Goal: Task Accomplishment & Management: Use online tool/utility

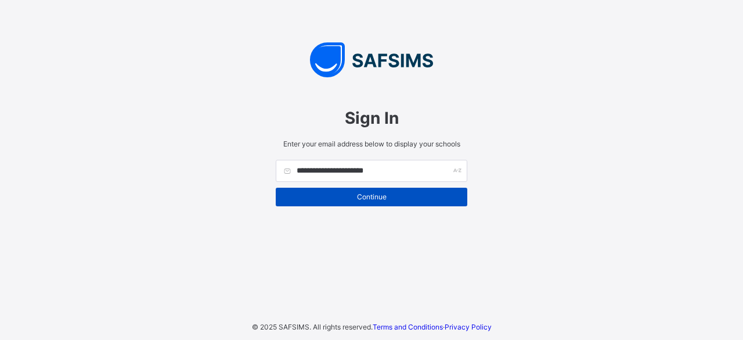
type input "**********"
click at [395, 194] on span "Continue" at bounding box center [371, 196] width 174 height 9
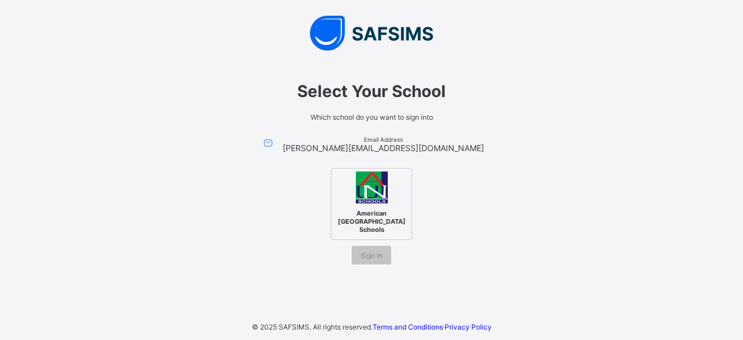
click at [370, 193] on img at bounding box center [372, 187] width 32 height 32
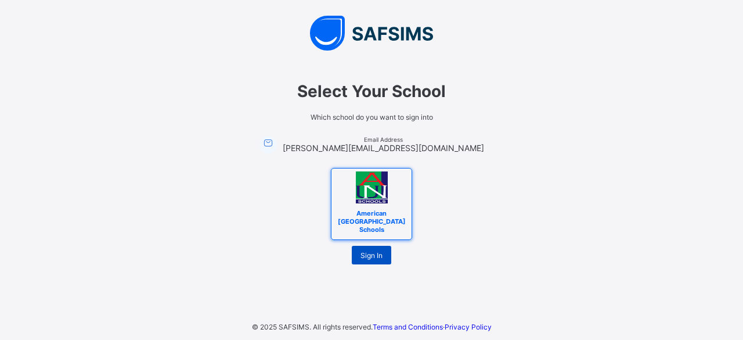
click at [373, 251] on span "Sign In" at bounding box center [371, 255] width 22 height 9
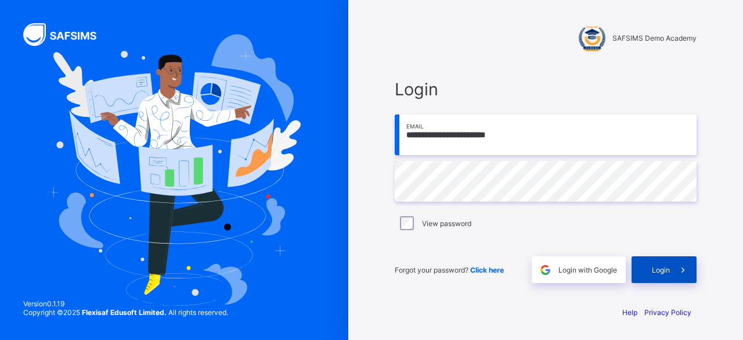
click at [660, 269] on span "Login" at bounding box center [661, 269] width 18 height 9
click at [670, 270] on span at bounding box center [683, 269] width 27 height 27
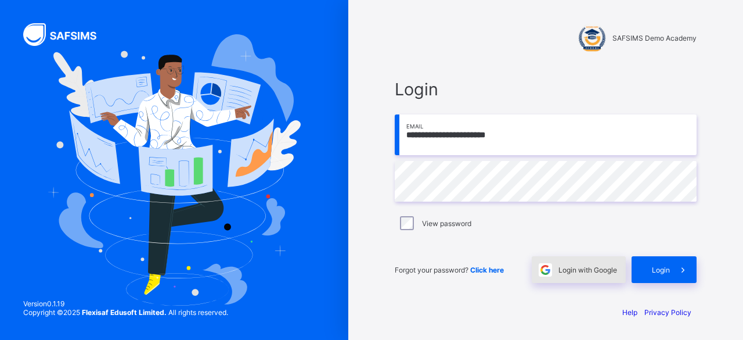
click at [576, 272] on span "Login with Google" at bounding box center [587, 269] width 59 height 9
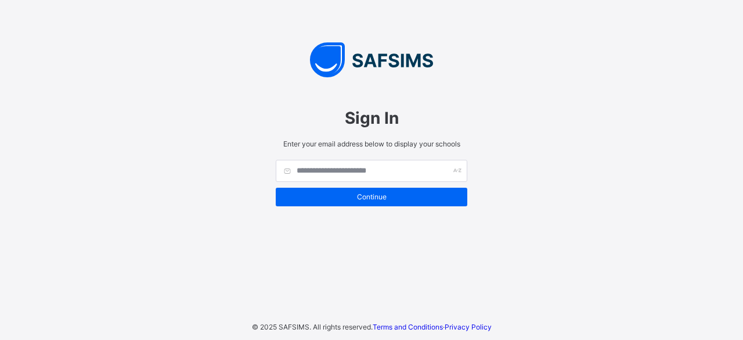
type input "*"
type input "**********"
click at [392, 167] on input "text" at bounding box center [372, 171] width 192 height 22
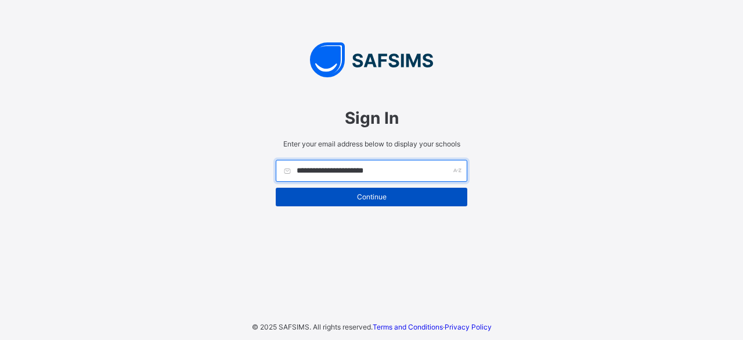
type input "**********"
click at [396, 196] on span "Continue" at bounding box center [371, 196] width 174 height 9
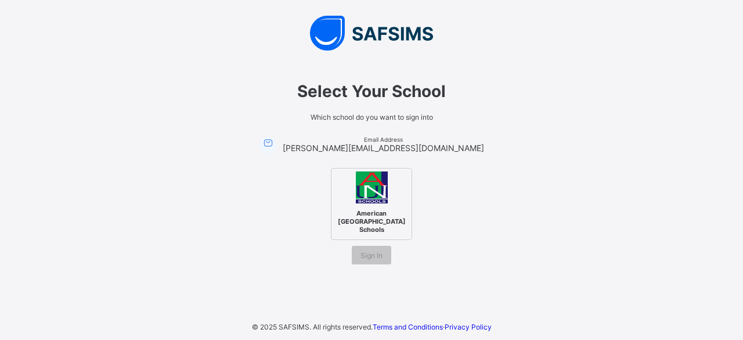
click at [370, 191] on img at bounding box center [372, 187] width 32 height 32
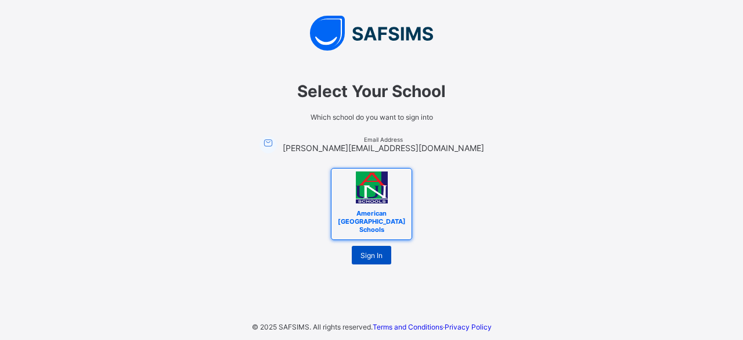
click at [376, 251] on span "Sign In" at bounding box center [371, 255] width 22 height 9
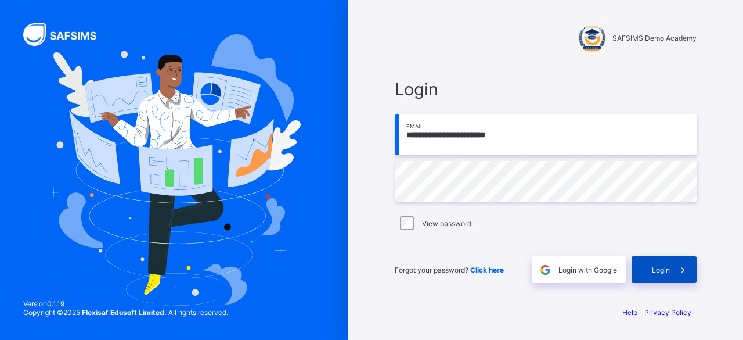
click at [677, 268] on icon at bounding box center [683, 269] width 12 height 11
click at [652, 271] on span "Login" at bounding box center [661, 269] width 18 height 9
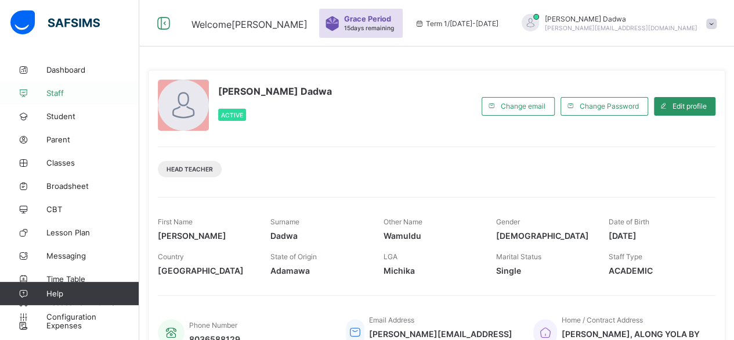
click at [68, 93] on span "Staff" at bounding box center [92, 92] width 93 height 9
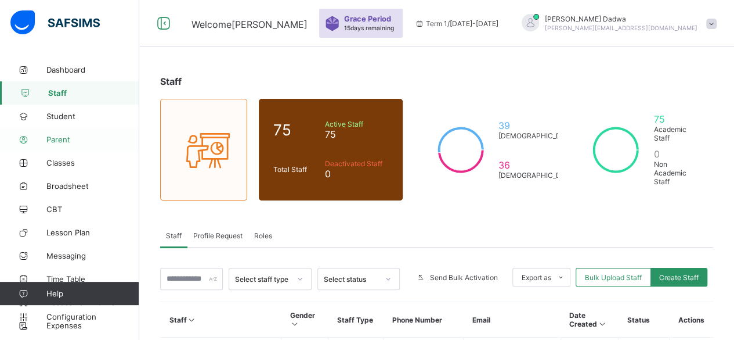
scroll to position [20, 0]
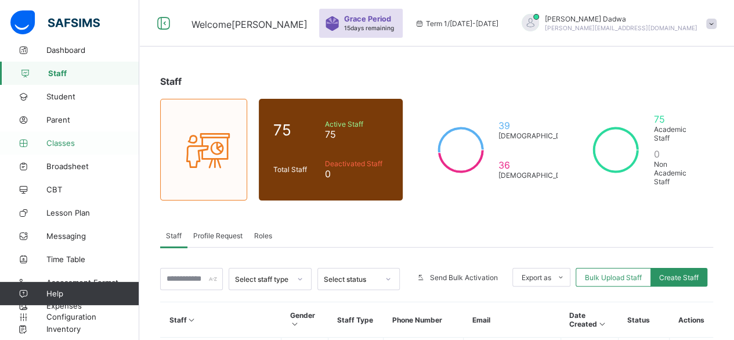
click at [73, 140] on span "Classes" at bounding box center [92, 142] width 93 height 9
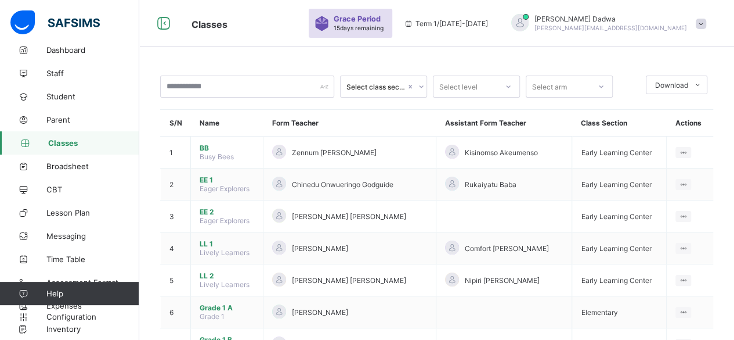
click at [392, 85] on div "Select class section" at bounding box center [375, 86] width 59 height 9
click at [366, 149] on div "Charter" at bounding box center [384, 148] width 86 height 18
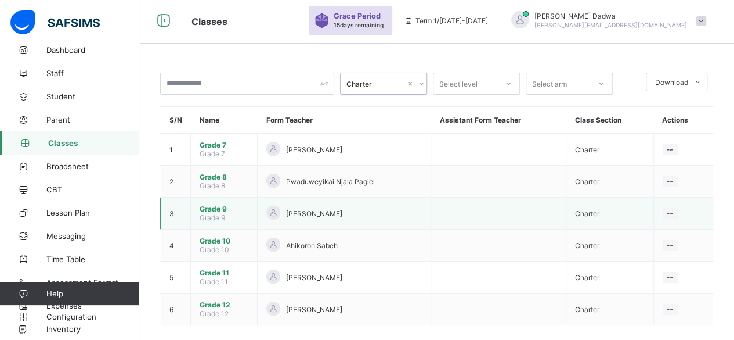
scroll to position [8, 0]
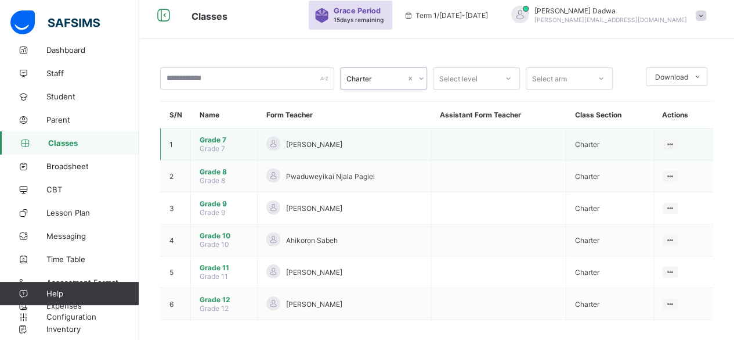
click at [216, 141] on span "Grade 7" at bounding box center [224, 139] width 49 height 9
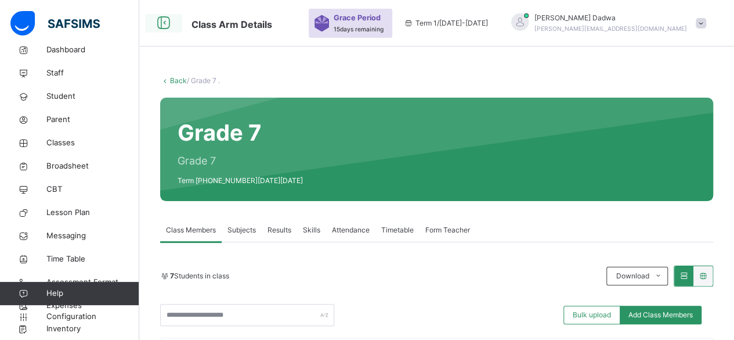
click at [163, 22] on icon at bounding box center [164, 23] width 20 height 21
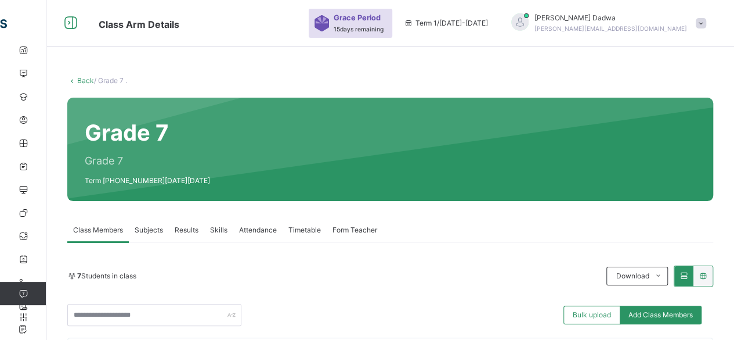
click at [77, 77] on link "Back" at bounding box center [85, 80] width 17 height 9
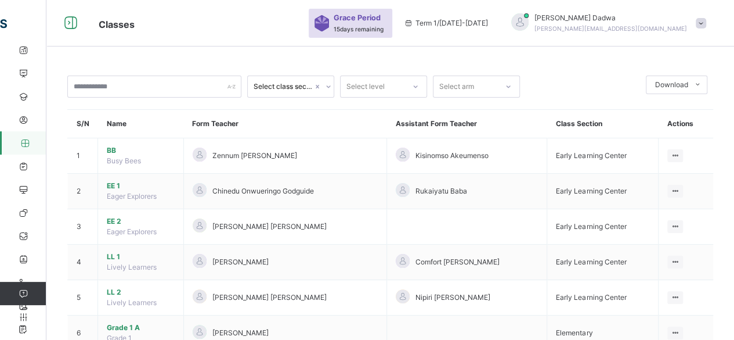
click at [416, 88] on icon at bounding box center [415, 87] width 7 height 12
click at [326, 86] on icon at bounding box center [328, 87] width 7 height 12
click at [267, 148] on div "Charter" at bounding box center [291, 152] width 86 height 20
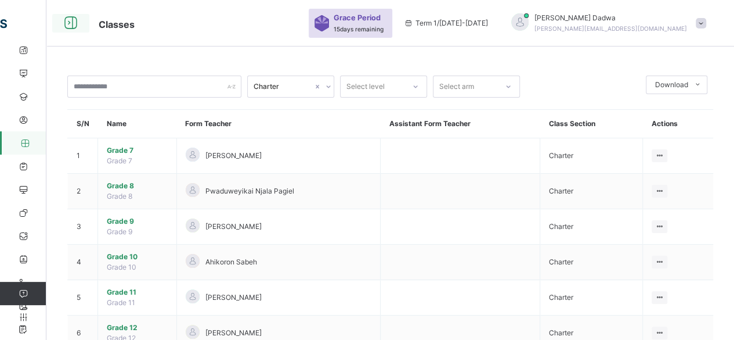
click at [71, 23] on icon at bounding box center [71, 23] width 20 height 21
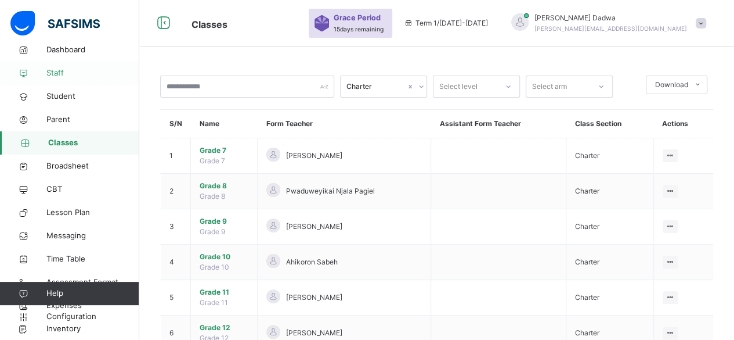
click at [63, 72] on span "Staff" at bounding box center [92, 73] width 93 height 12
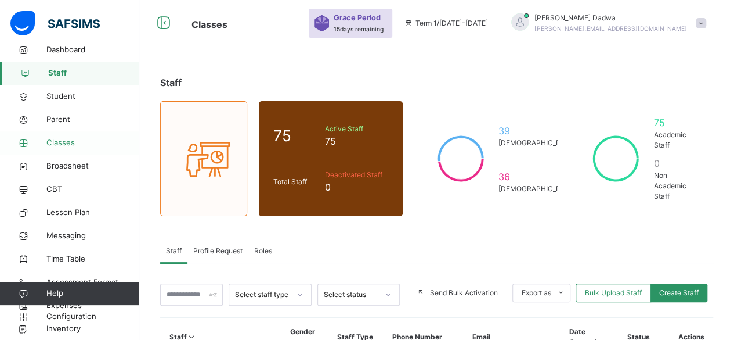
click at [68, 142] on span "Classes" at bounding box center [92, 143] width 93 height 12
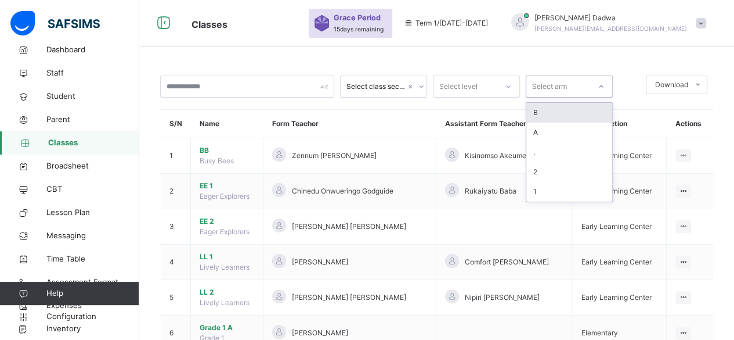
click at [601, 86] on icon at bounding box center [601, 87] width 7 height 12
click at [601, 86] on icon at bounding box center [602, 86] width 4 height 2
click at [507, 84] on icon at bounding box center [508, 87] width 7 height 12
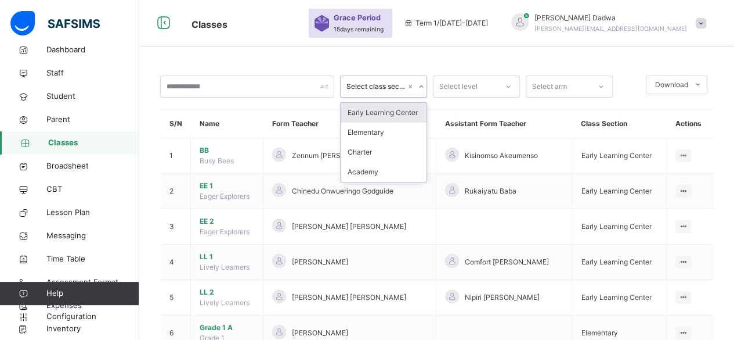
click at [421, 89] on icon at bounding box center [421, 87] width 7 height 12
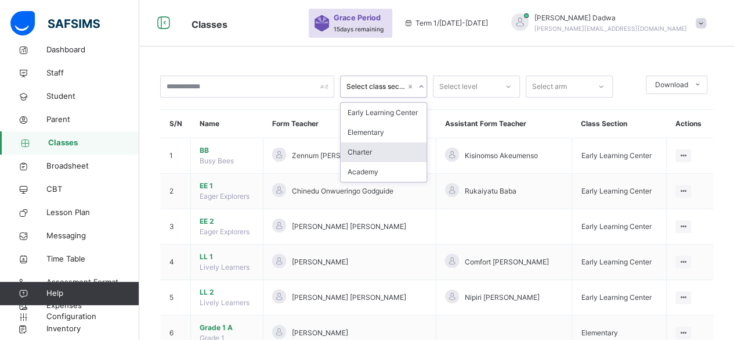
click at [371, 149] on div "Charter" at bounding box center [384, 152] width 86 height 20
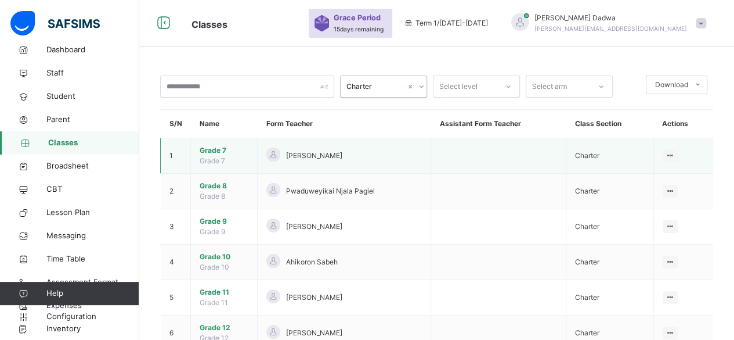
click at [234, 153] on span "Grade 7" at bounding box center [224, 150] width 49 height 10
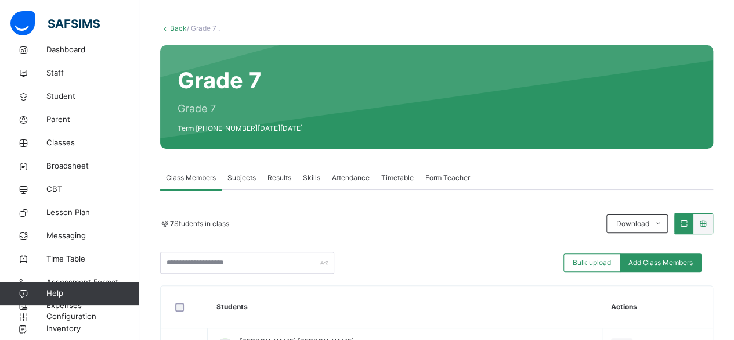
scroll to position [58, 0]
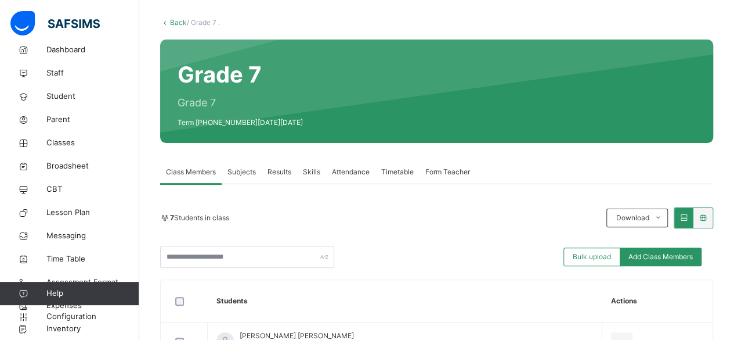
click at [247, 169] on span "Subjects" at bounding box center [242, 172] width 28 height 10
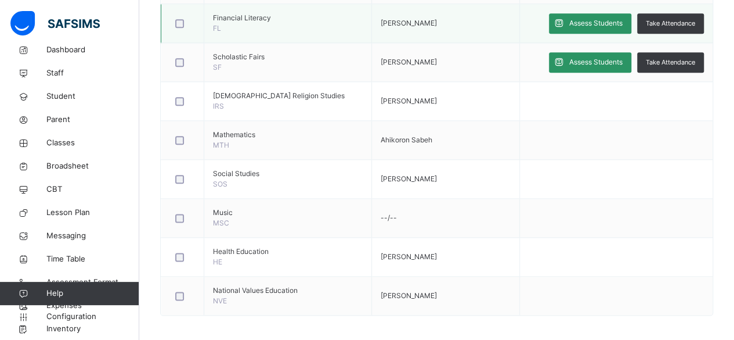
scroll to position [640, 0]
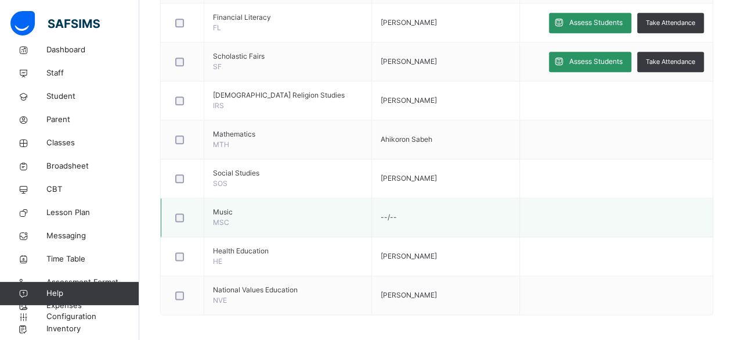
click at [230, 213] on span "Music" at bounding box center [288, 212] width 150 height 10
click at [231, 213] on span "Music" at bounding box center [288, 212] width 150 height 10
click at [230, 212] on span "Music" at bounding box center [288, 212] width 150 height 10
click at [377, 210] on td "--/--" at bounding box center [445, 217] width 148 height 39
drag, startPoint x: 374, startPoint y: 214, endPoint x: 330, endPoint y: 212, distance: 44.2
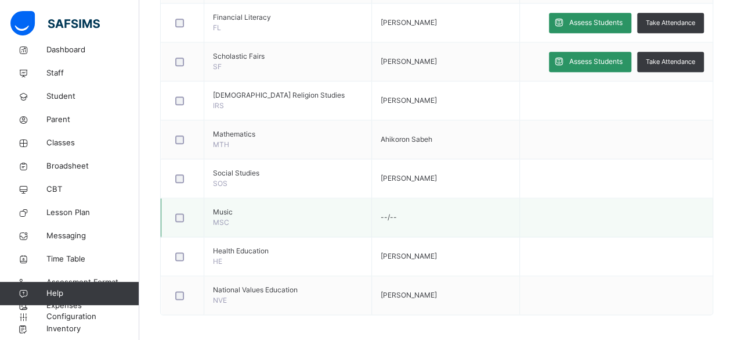
click at [330, 212] on span "Music" at bounding box center [288, 212] width 150 height 10
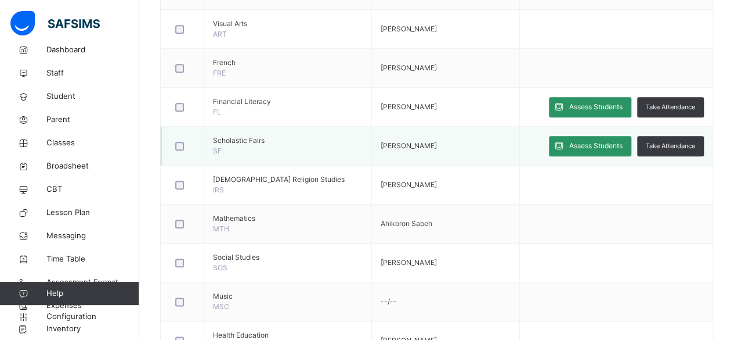
scroll to position [582, 0]
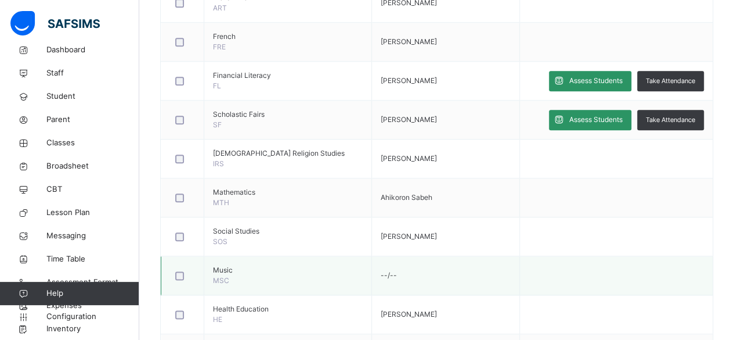
click at [270, 273] on td "Music MSC" at bounding box center [288, 275] width 168 height 39
click at [86, 93] on span "Student" at bounding box center [92, 97] width 93 height 12
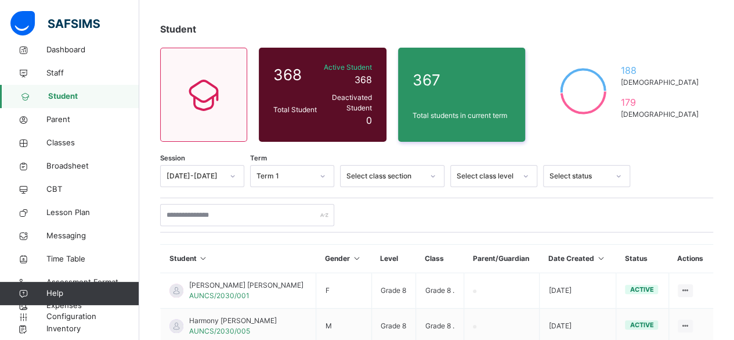
scroll to position [52, 0]
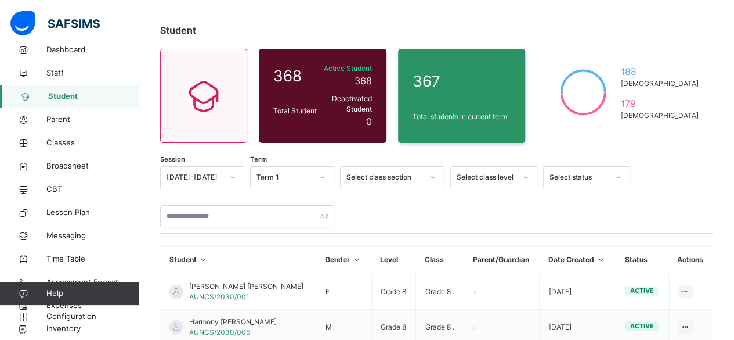
click at [434, 171] on icon at bounding box center [432, 177] width 7 height 12
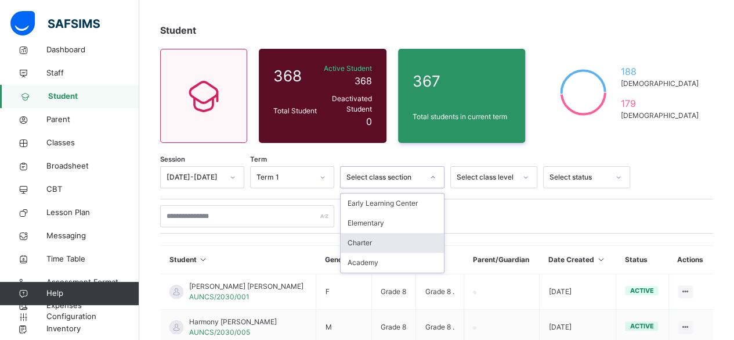
click at [363, 233] on div "Charter" at bounding box center [392, 243] width 103 height 20
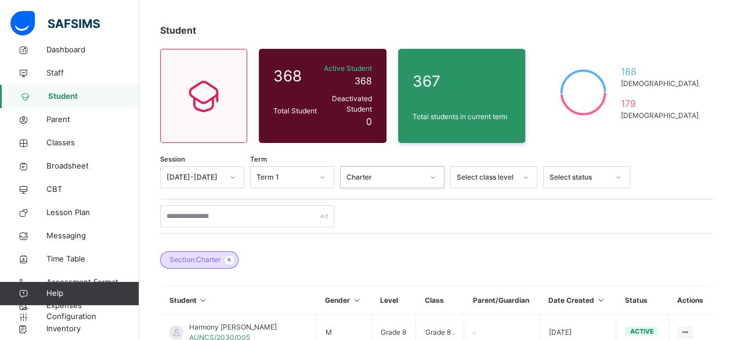
scroll to position [110, 0]
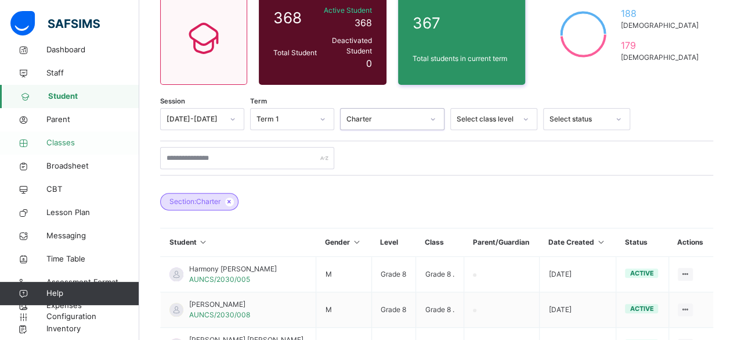
click at [64, 139] on span "Classes" at bounding box center [92, 143] width 93 height 12
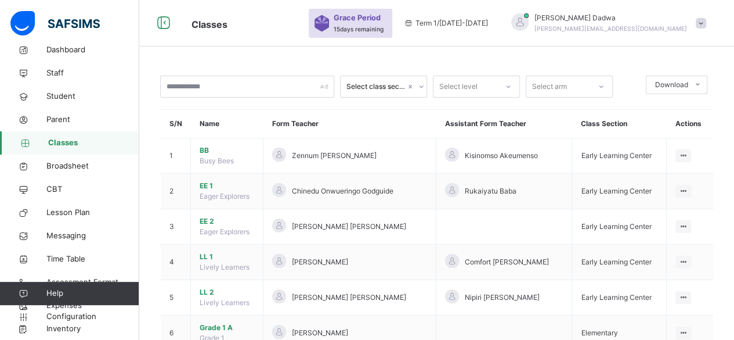
click at [421, 85] on icon at bounding box center [421, 87] width 7 height 12
click at [368, 149] on div "Charter" at bounding box center [384, 152] width 86 height 20
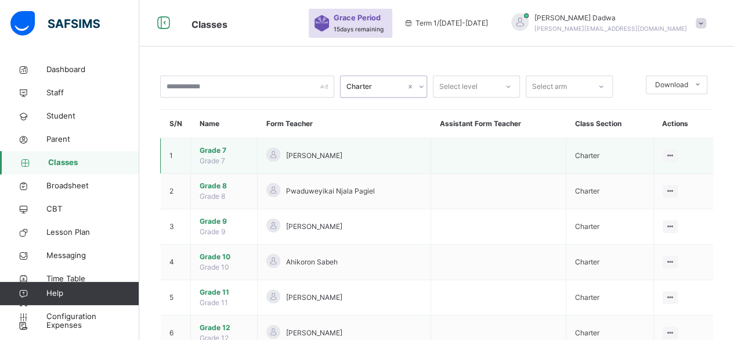
click at [327, 153] on span "[PERSON_NAME]" at bounding box center [314, 155] width 56 height 10
click at [215, 158] on span "Grade 7" at bounding box center [213, 160] width 26 height 9
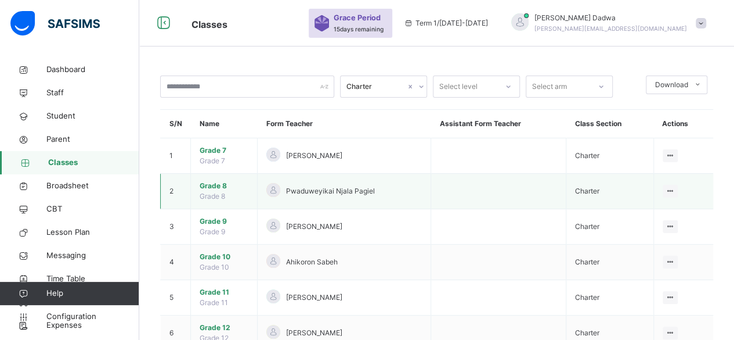
click at [215, 192] on span "Grade 8" at bounding box center [213, 196] width 26 height 9
click at [79, 115] on span "Student" at bounding box center [92, 116] width 93 height 12
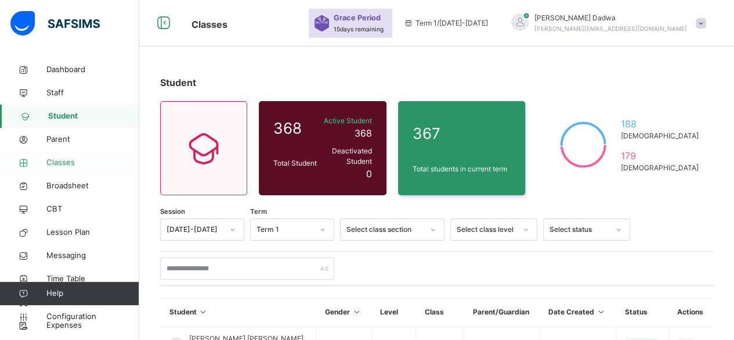
click at [70, 161] on span "Classes" at bounding box center [92, 163] width 93 height 12
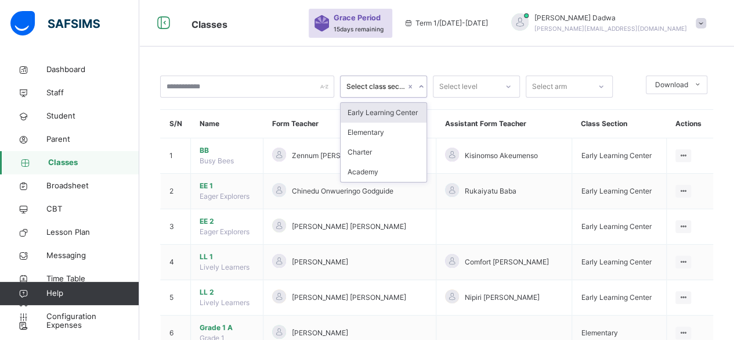
click at [421, 86] on icon at bounding box center [421, 87] width 7 height 12
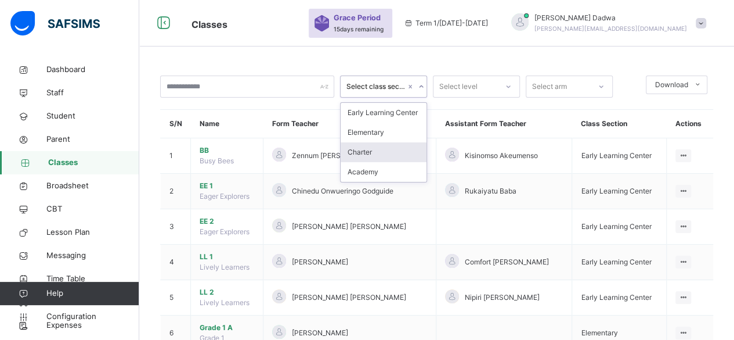
click at [373, 153] on div "Charter" at bounding box center [384, 152] width 86 height 20
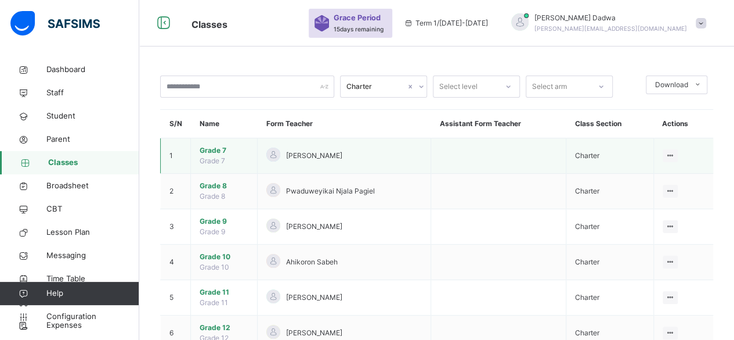
click at [221, 154] on span "Grade 7" at bounding box center [224, 150] width 49 height 10
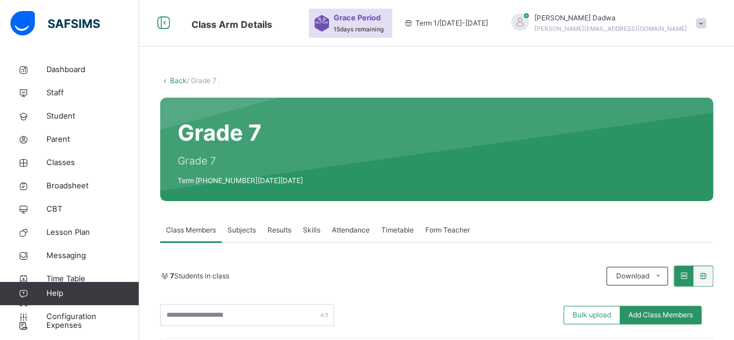
scroll to position [116, 0]
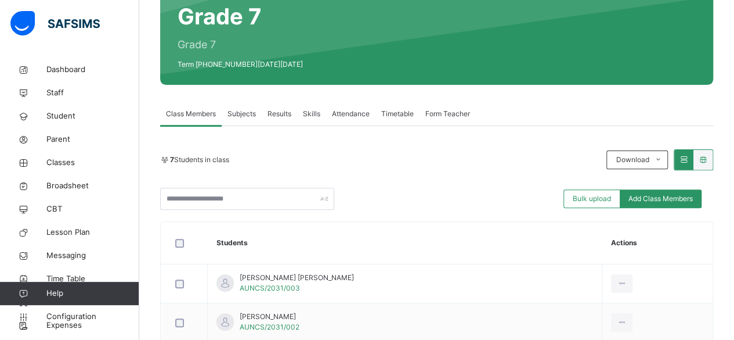
click at [243, 113] on span "Subjects" at bounding box center [242, 114] width 28 height 10
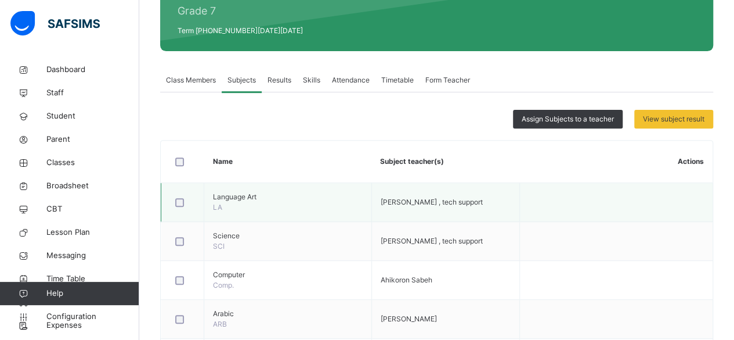
scroll to position [174, 0]
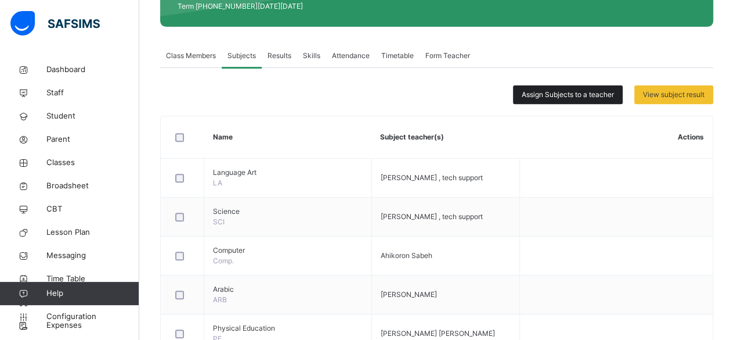
click at [571, 93] on span "Assign Subjects to a teacher" at bounding box center [568, 94] width 92 height 10
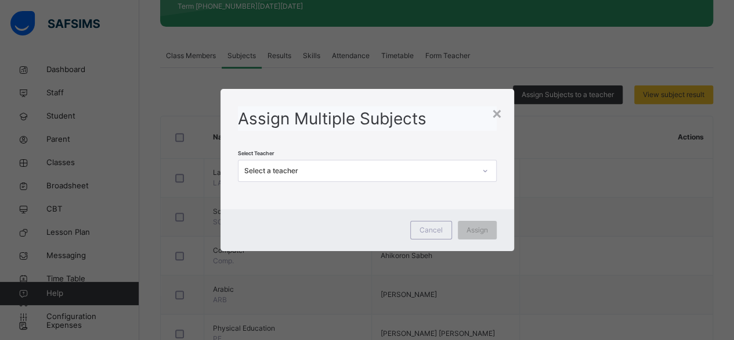
click at [485, 172] on icon at bounding box center [485, 171] width 7 height 12
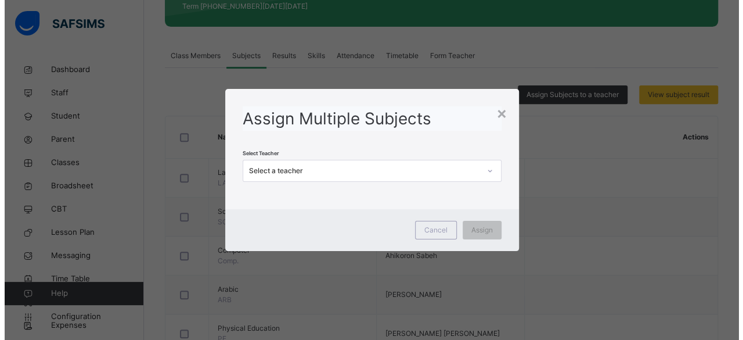
scroll to position [0, 0]
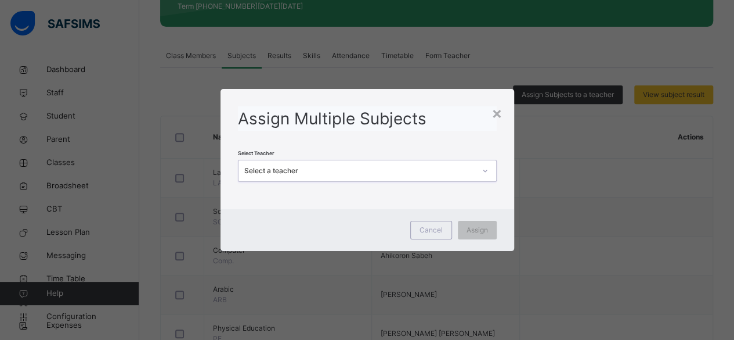
click at [403, 163] on div "Select a teacher" at bounding box center [357, 171] width 236 height 18
type input "*"
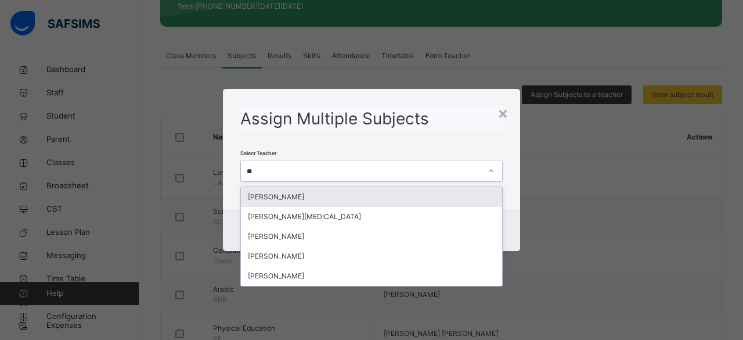
type input "***"
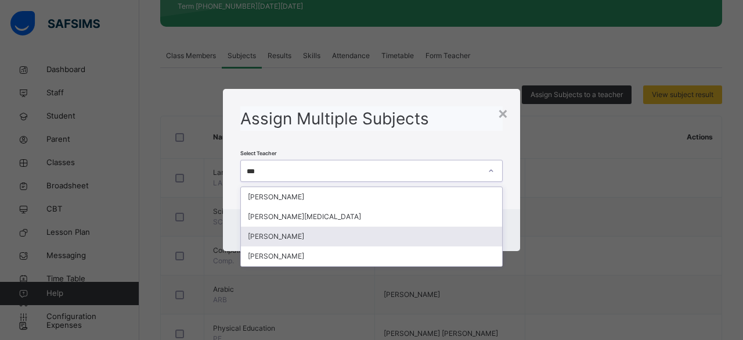
click at [318, 235] on div "[PERSON_NAME]" at bounding box center [371, 236] width 261 height 20
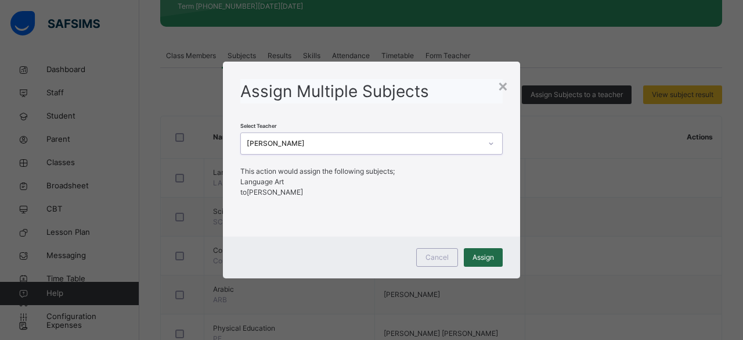
click at [482, 257] on span "Assign" at bounding box center [482, 257] width 21 height 10
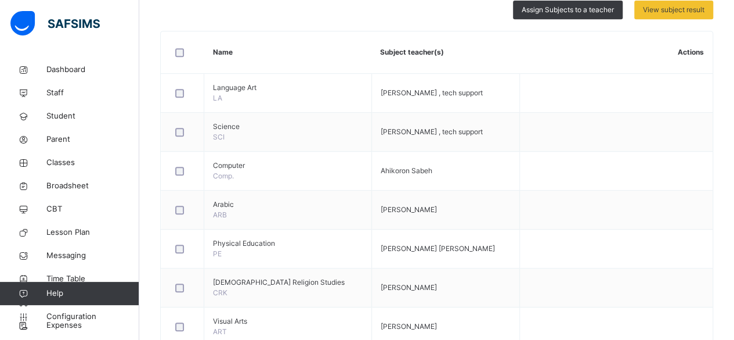
scroll to position [232, 0]
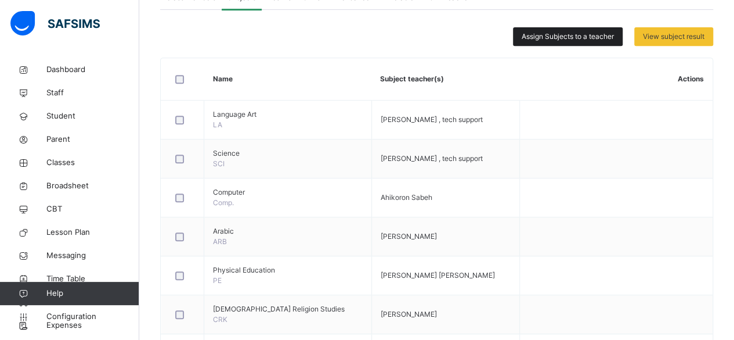
click at [593, 37] on span "Assign Subjects to a teacher" at bounding box center [568, 36] width 92 height 10
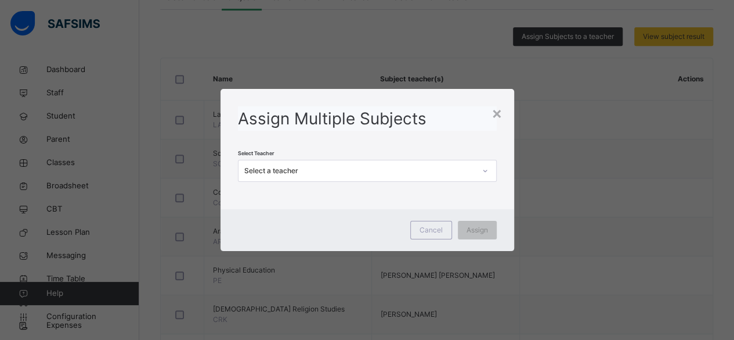
click at [378, 169] on div "Select a teacher" at bounding box center [359, 170] width 231 height 10
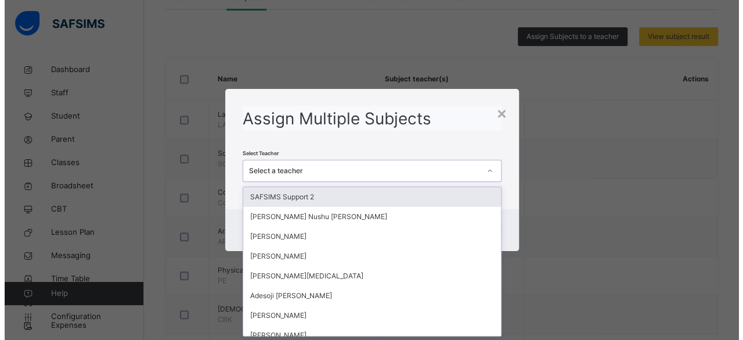
scroll to position [0, 0]
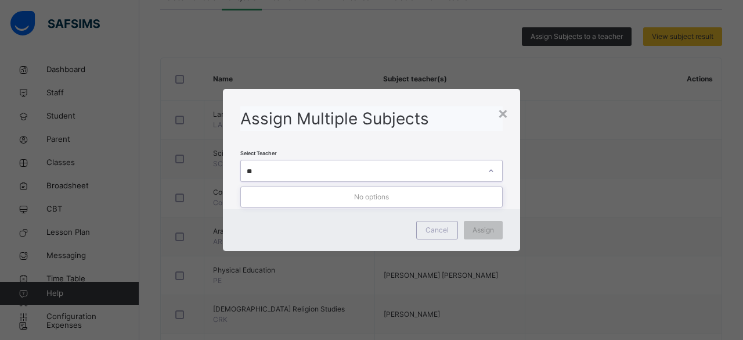
type input "*"
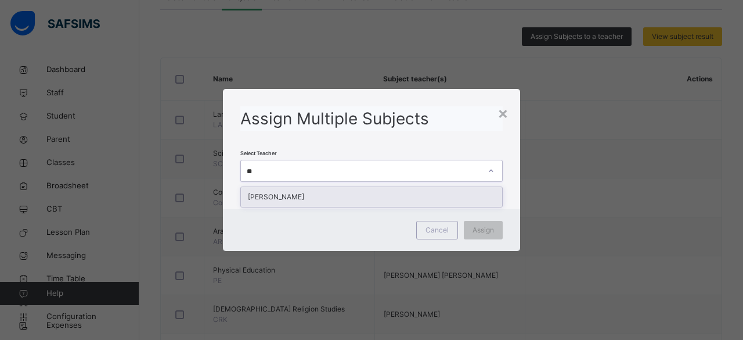
type input "*"
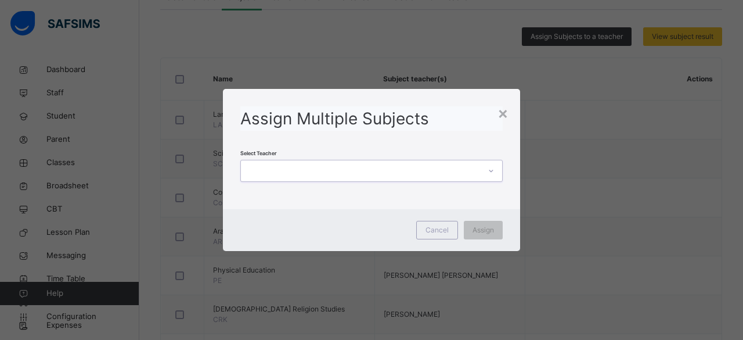
click at [492, 171] on icon at bounding box center [491, 171] width 7 height 12
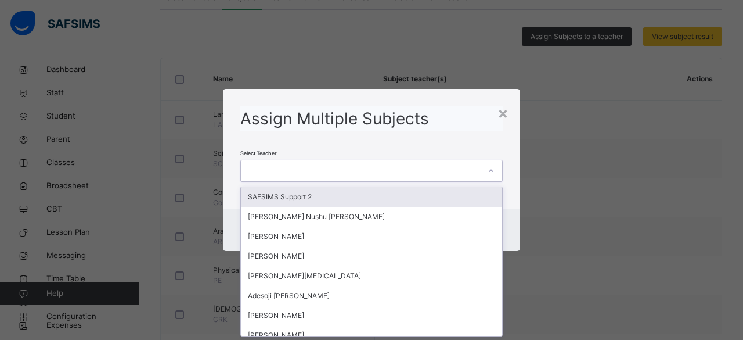
click at [492, 171] on icon at bounding box center [491, 171] width 7 height 12
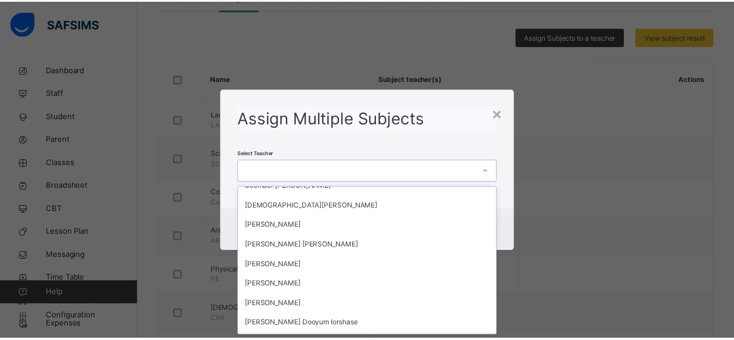
scroll to position [1139, 0]
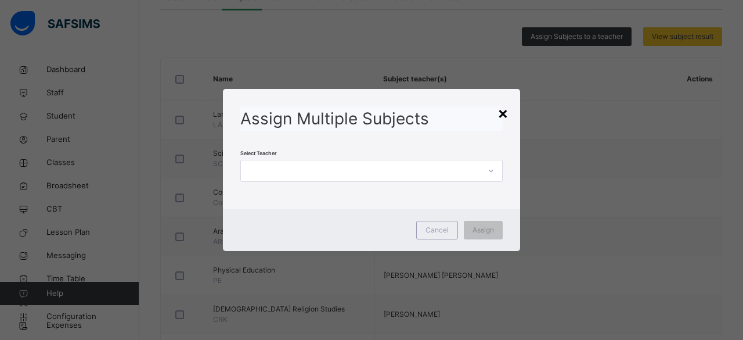
click at [504, 111] on div "×" at bounding box center [502, 112] width 11 height 24
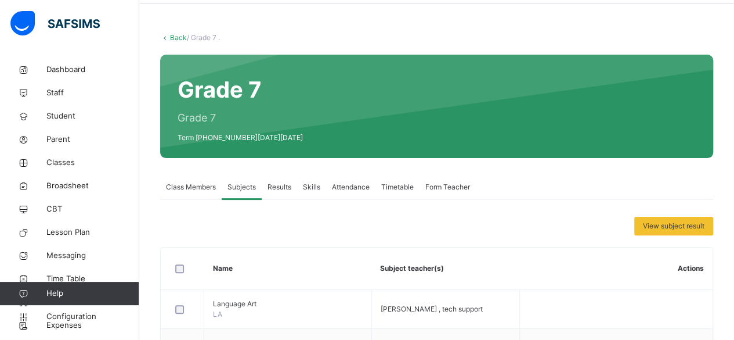
scroll to position [0, 0]
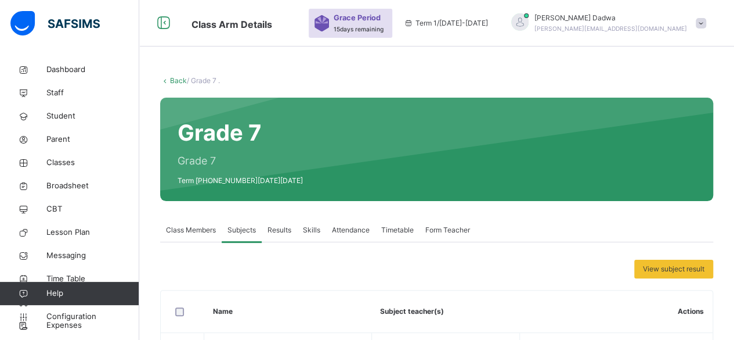
click at [197, 230] on span "Class Members" at bounding box center [191, 230] width 50 height 10
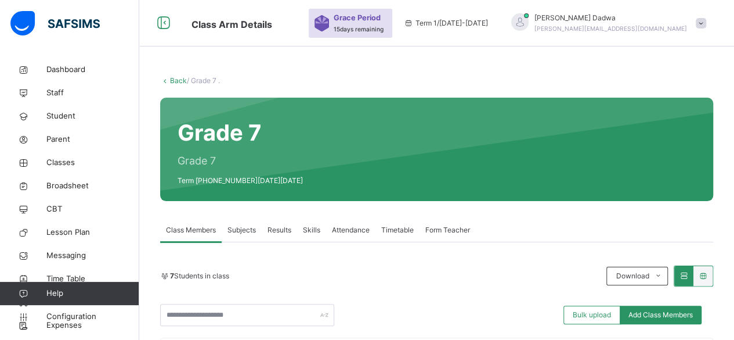
click at [246, 228] on span "Subjects" at bounding box center [242, 230] width 28 height 10
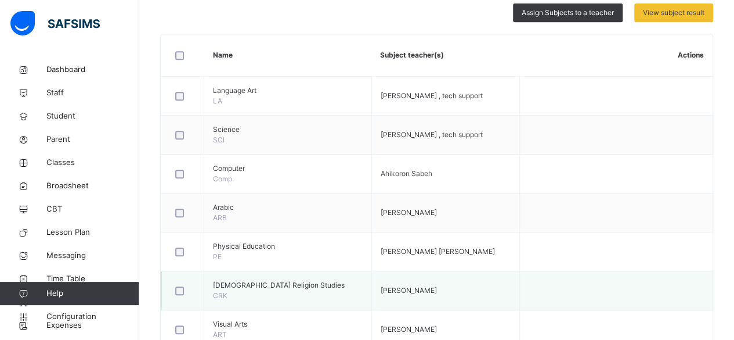
scroll to position [232, 0]
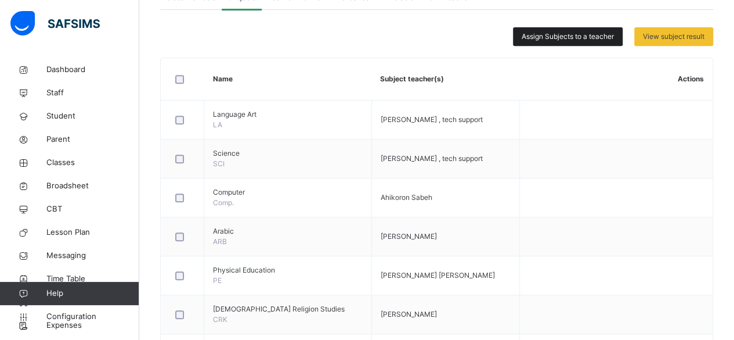
click at [585, 34] on span "Assign Subjects to a teacher" at bounding box center [568, 36] width 92 height 10
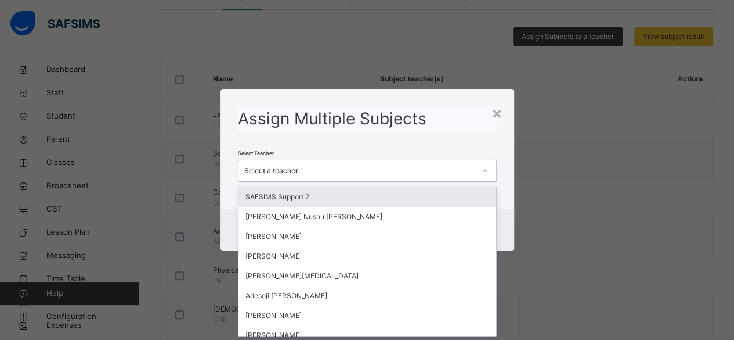
click at [485, 170] on icon at bounding box center [485, 170] width 4 height 2
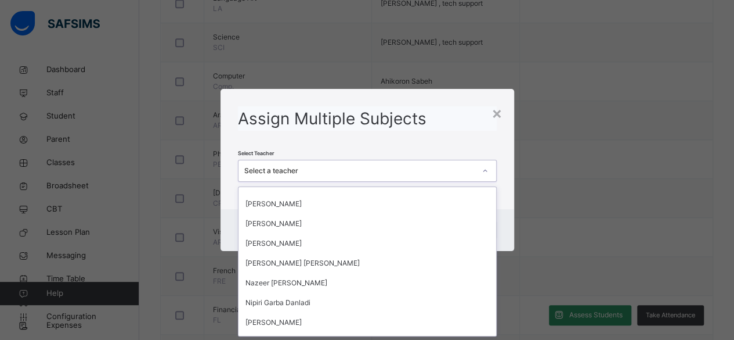
scroll to position [813, 0]
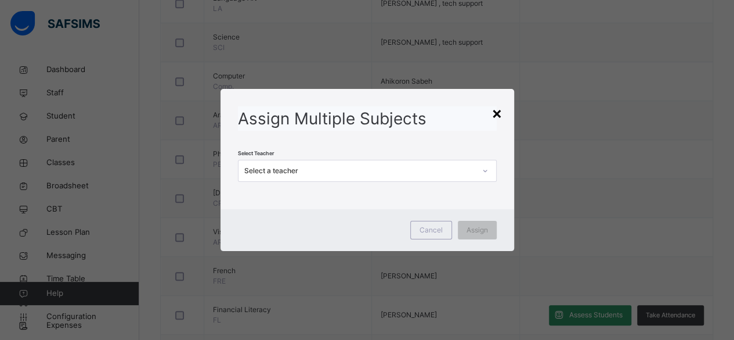
click at [500, 109] on div "×" at bounding box center [497, 112] width 11 height 24
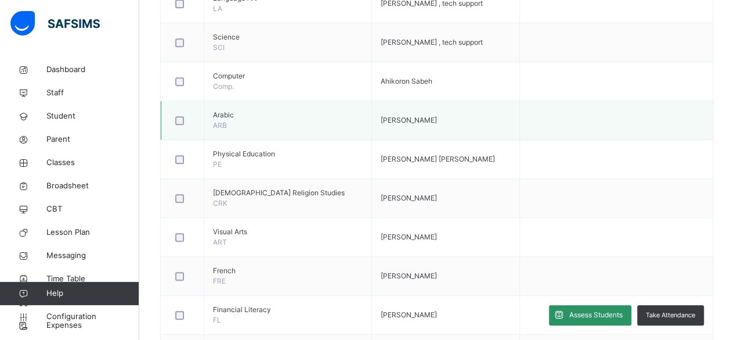
scroll to position [116, 0]
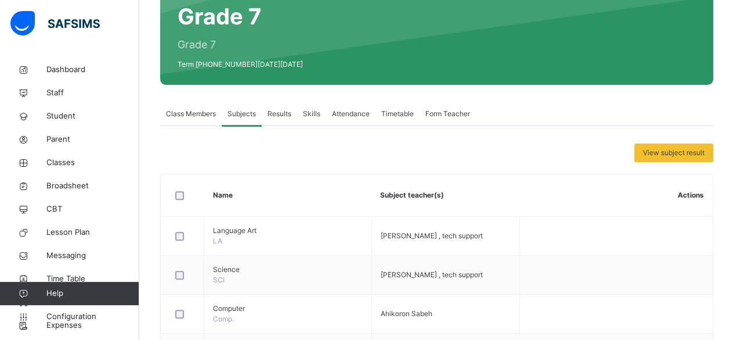
click at [281, 112] on span "Results" at bounding box center [280, 114] width 24 height 10
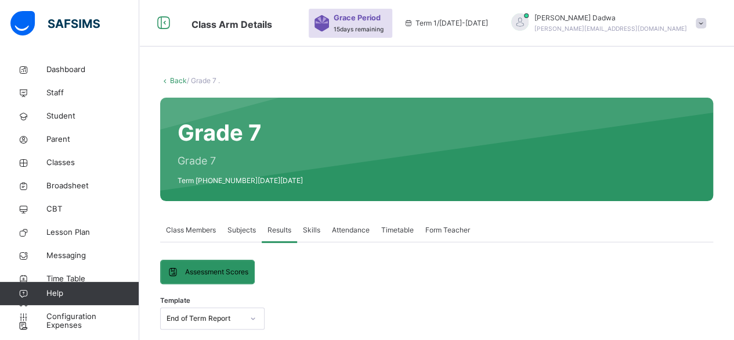
scroll to position [58, 0]
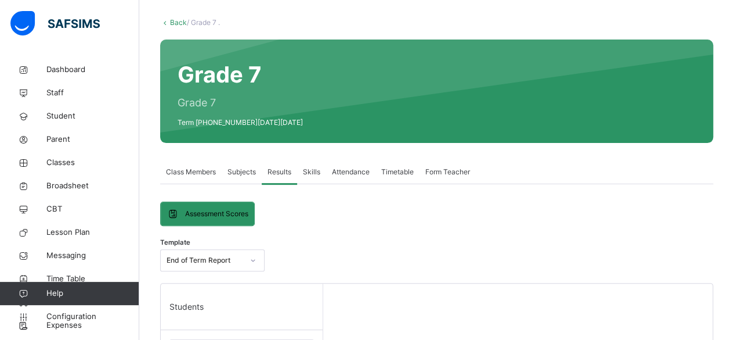
click at [350, 169] on span "Attendance" at bounding box center [351, 172] width 38 height 10
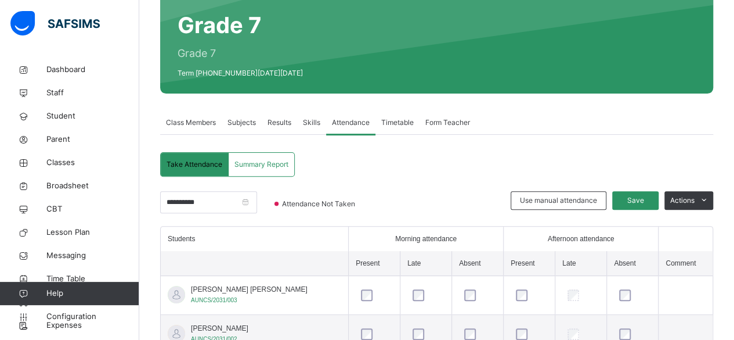
scroll to position [174, 0]
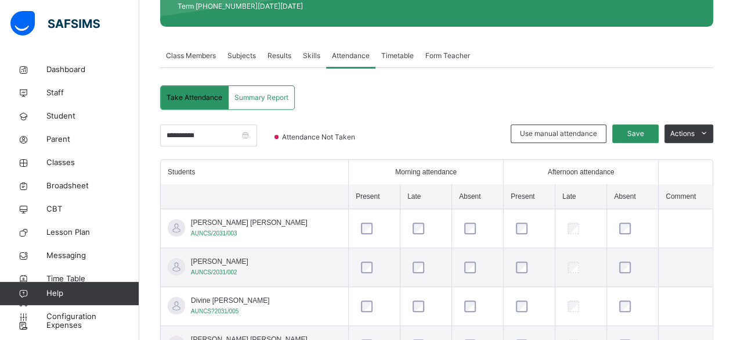
click at [251, 56] on span "Subjects" at bounding box center [242, 55] width 28 height 10
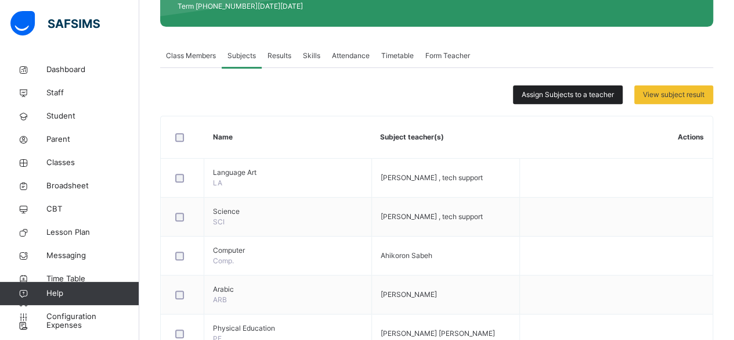
click at [577, 96] on span "Assign Subjects to a teacher" at bounding box center [568, 94] width 92 height 10
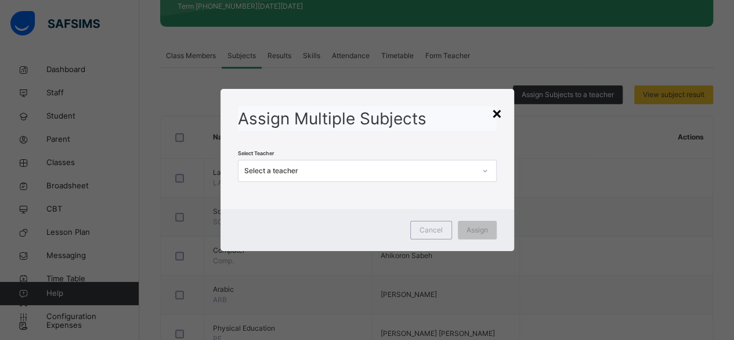
click at [499, 114] on div "×" at bounding box center [497, 112] width 11 height 24
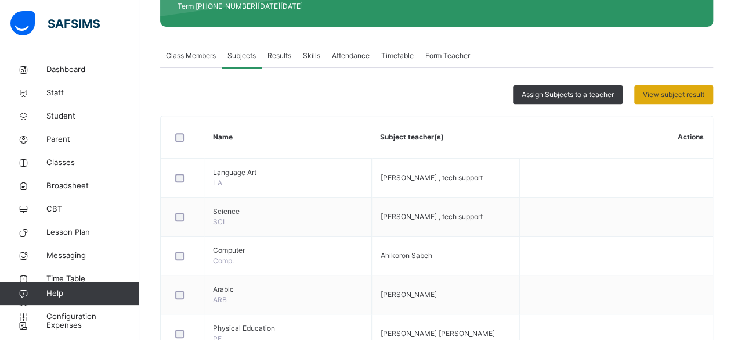
click at [684, 93] on span "View subject result" at bounding box center [674, 94] width 62 height 10
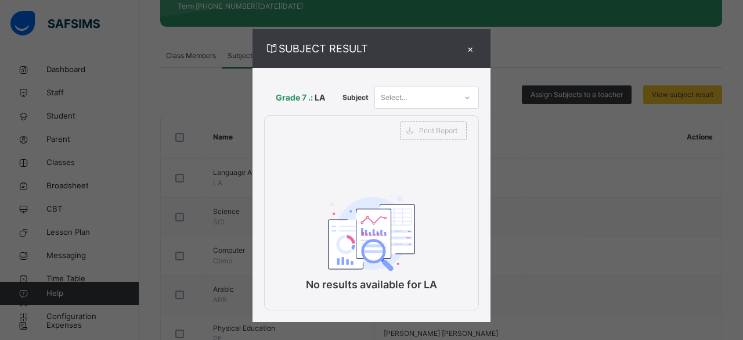
click at [465, 96] on icon at bounding box center [467, 98] width 7 height 12
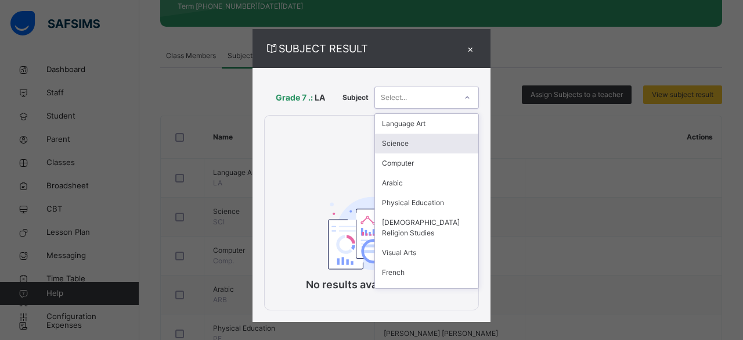
click at [411, 145] on div "Science" at bounding box center [426, 143] width 103 height 20
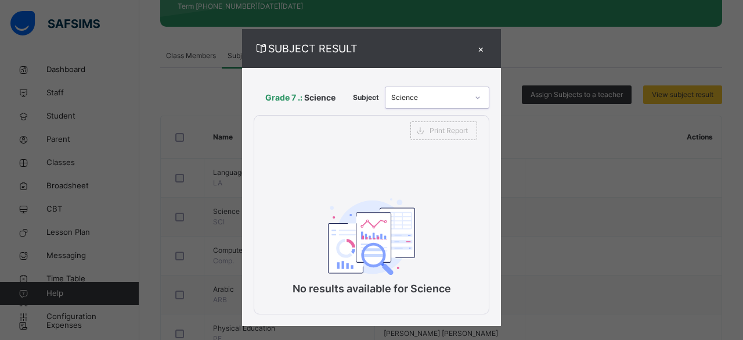
click at [479, 46] on div "×" at bounding box center [480, 49] width 17 height 16
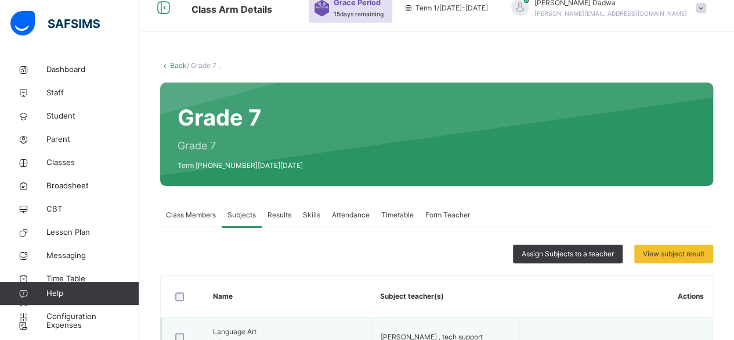
scroll to position [0, 0]
